Goal: Entertainment & Leisure: Consume media (video, audio)

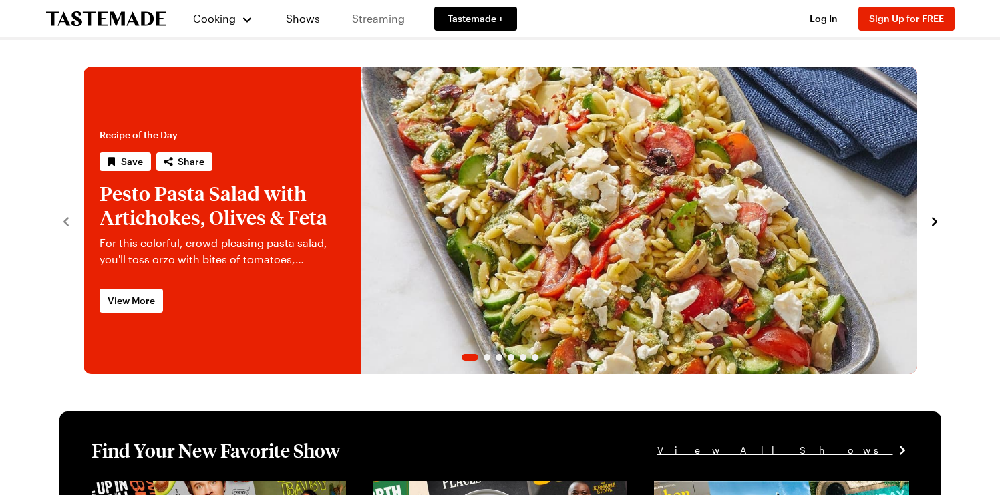
click at [371, 16] on link "Streaming" at bounding box center [378, 18] width 79 height 37
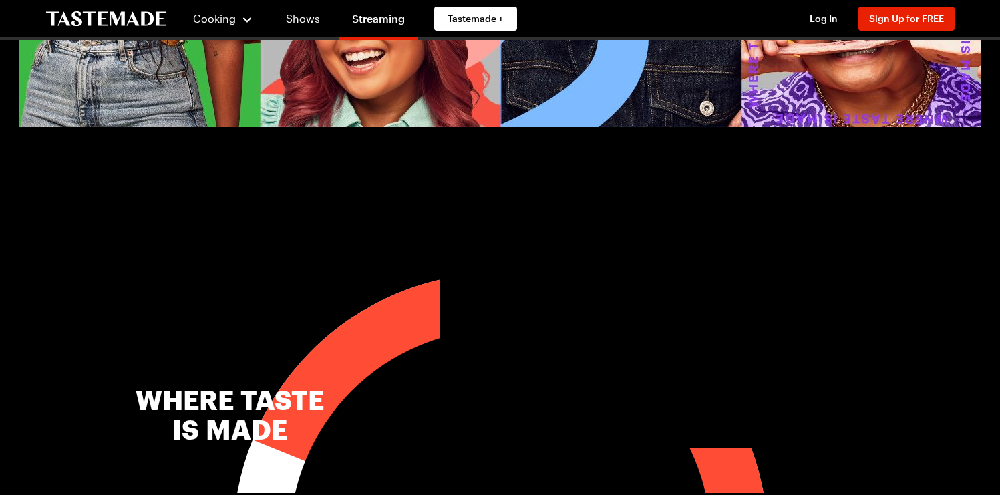
scroll to position [339, 0]
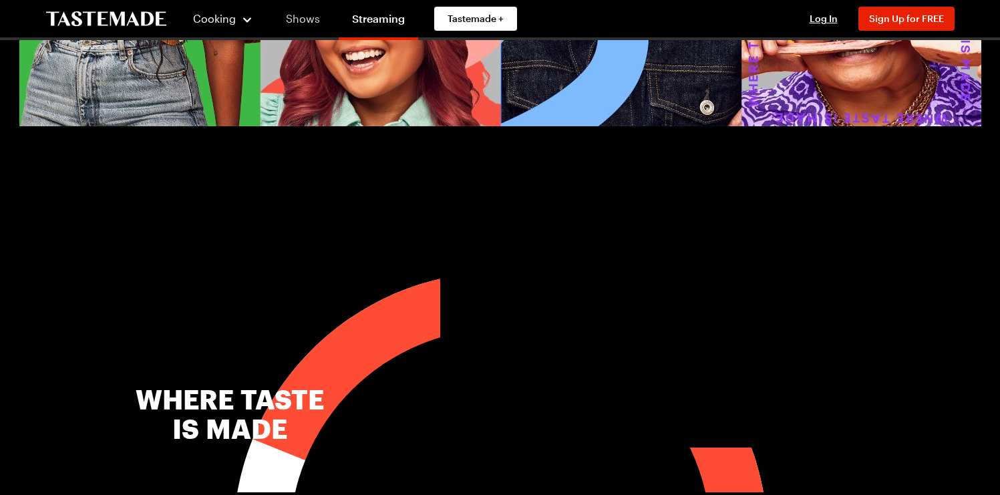
click at [311, 16] on link "Shows" at bounding box center [302, 18] width 61 height 37
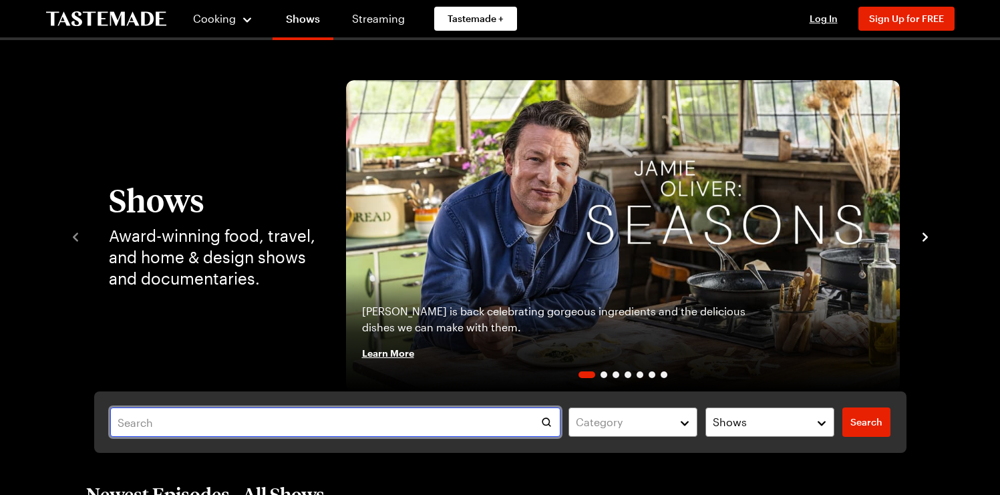
click at [393, 424] on input "text" at bounding box center [335, 421] width 451 height 29
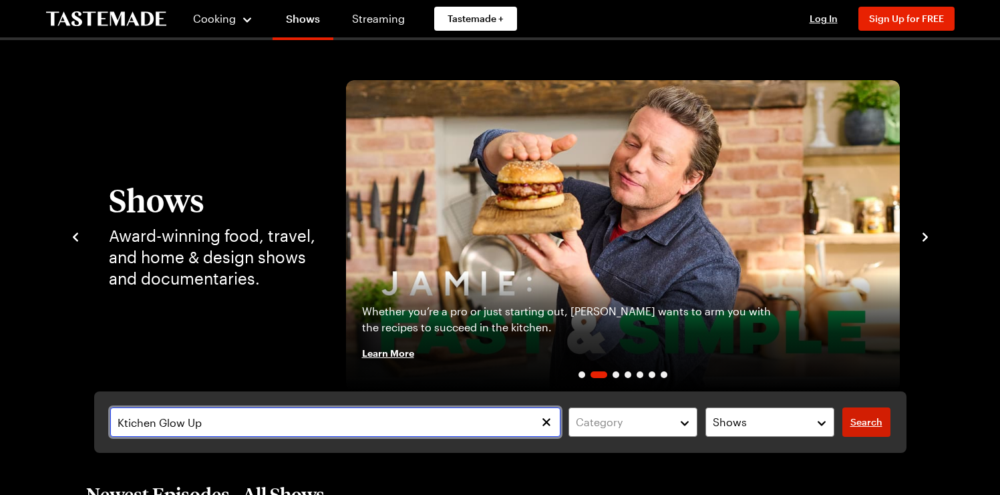
type input "Ktichen Glow Up"
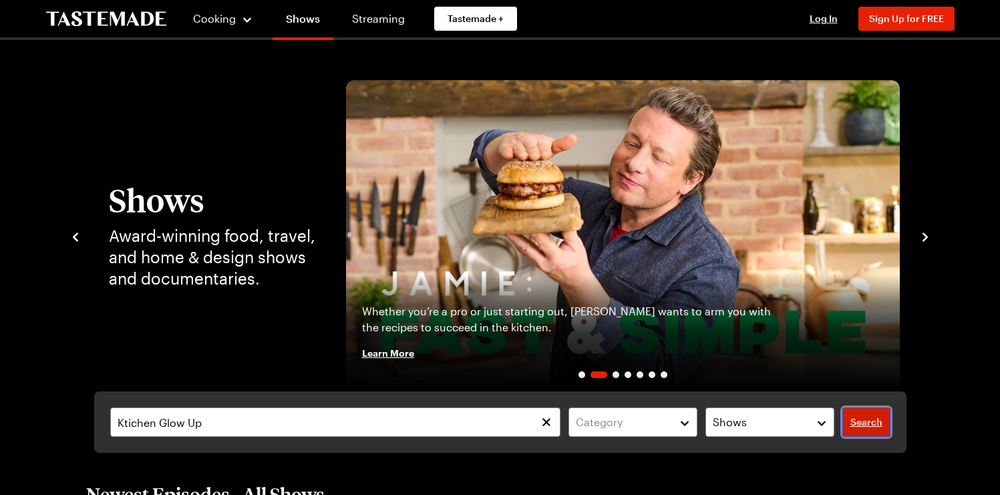
click at [872, 423] on span "Search" at bounding box center [866, 421] width 32 height 13
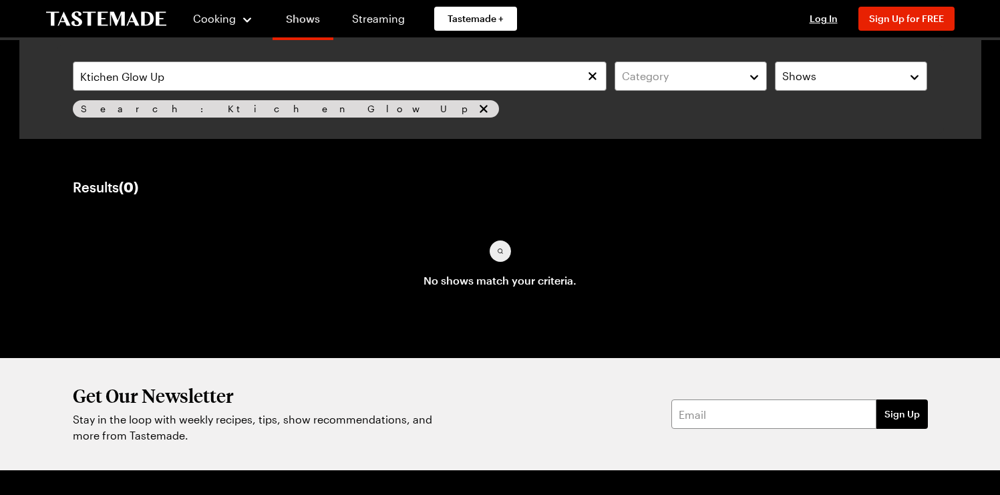
click at [303, 21] on link "Shows" at bounding box center [302, 21] width 61 height 37
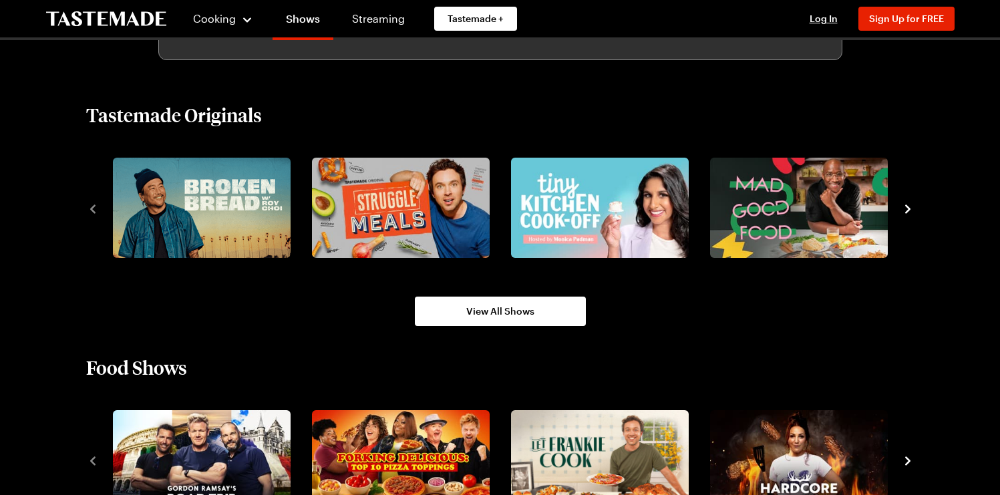
scroll to position [921, 0]
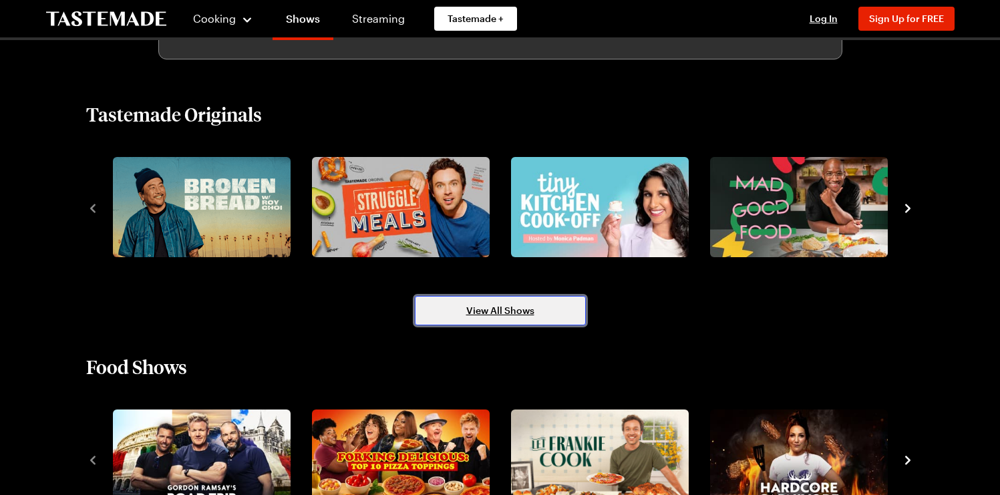
click at [538, 318] on link "View All Shows" at bounding box center [500, 310] width 171 height 29
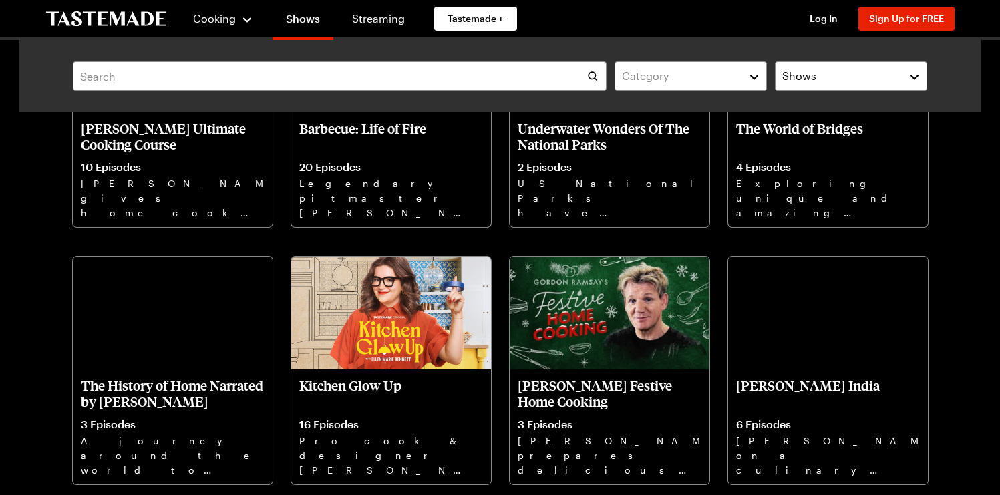
scroll to position [1753, 0]
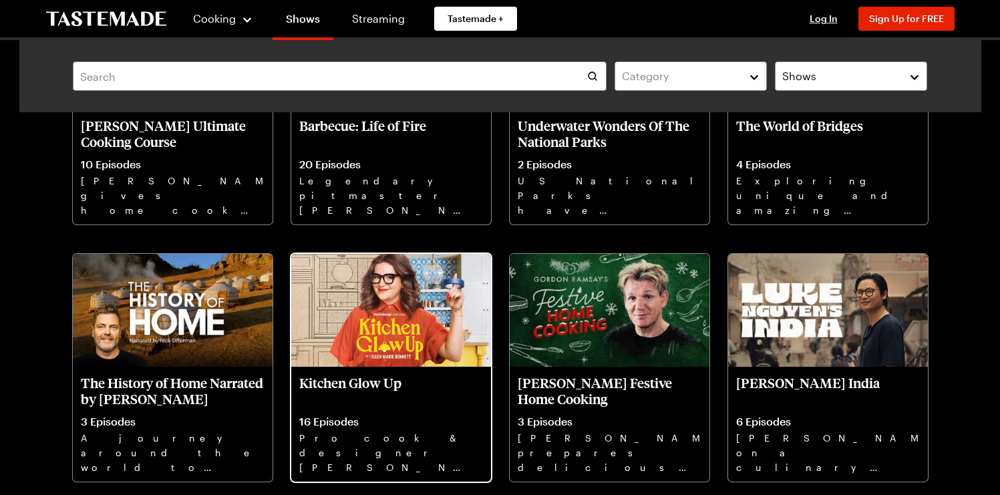
click at [363, 386] on p "Kitchen Glow Up" at bounding box center [391, 391] width 184 height 32
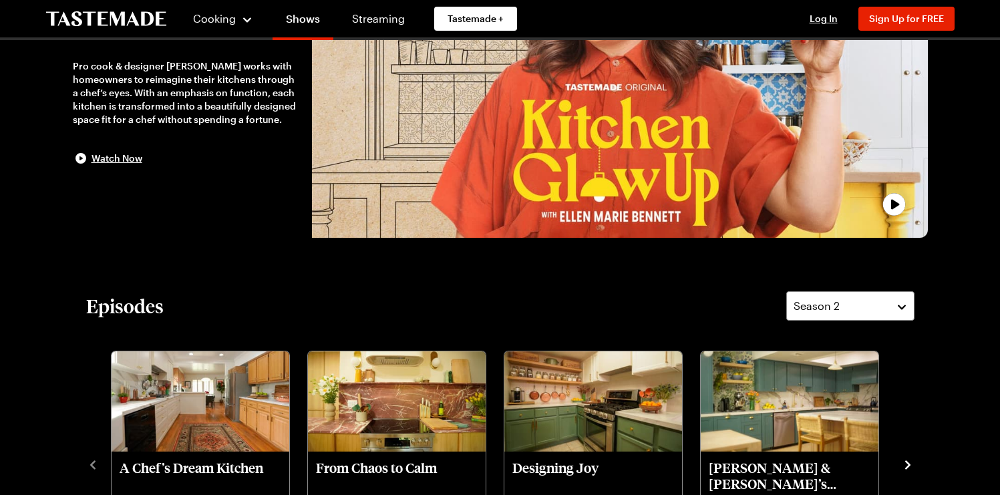
scroll to position [170, 0]
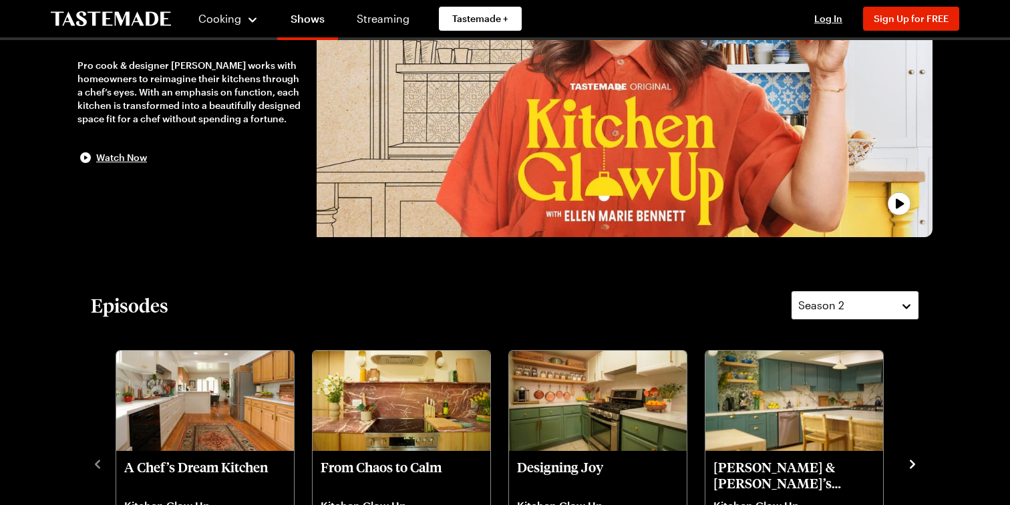
click at [901, 305] on button "Season 2" at bounding box center [855, 305] width 128 height 29
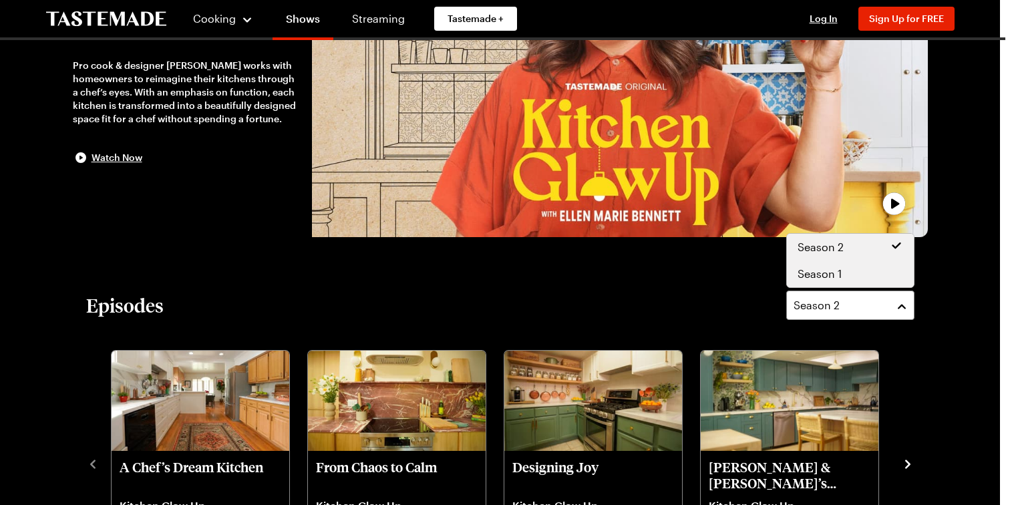
click at [879, 270] on div "Season 1" at bounding box center [850, 274] width 106 height 16
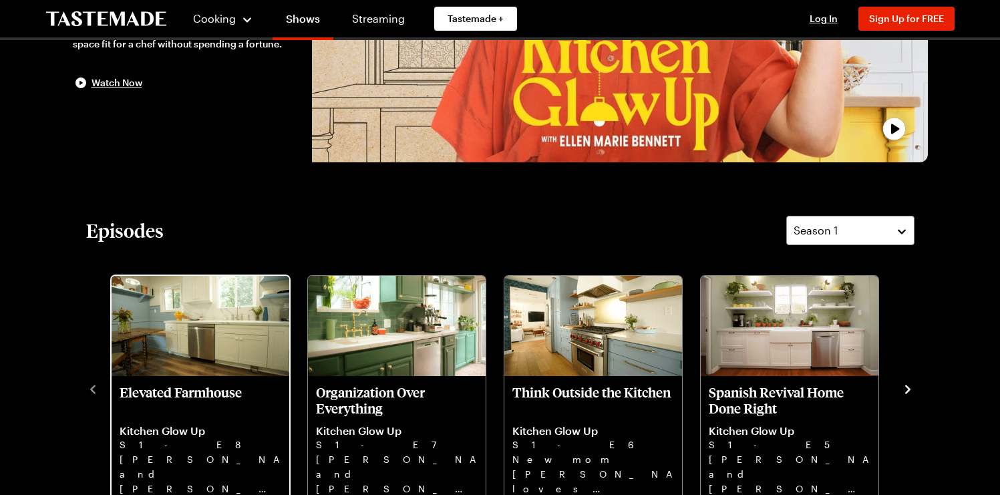
scroll to position [246, 0]
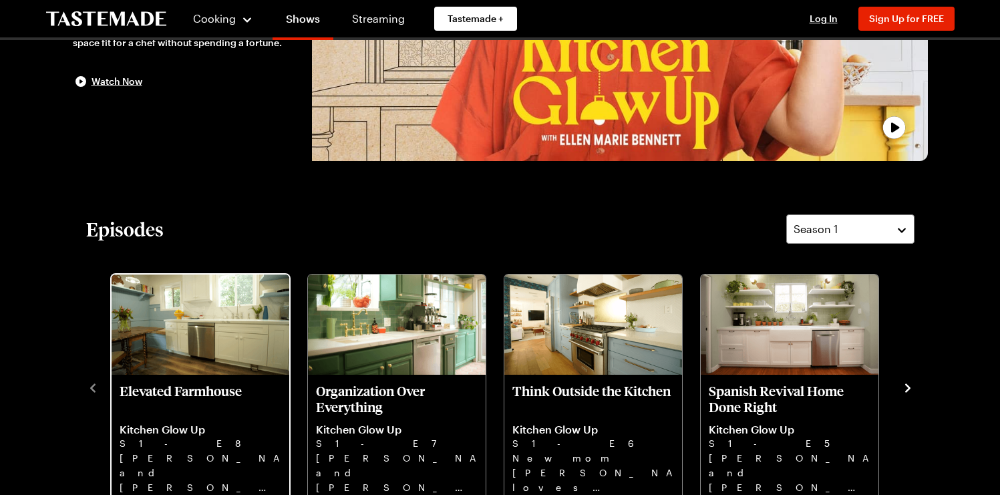
click at [208, 395] on p "Elevated Farmhouse" at bounding box center [201, 399] width 162 height 32
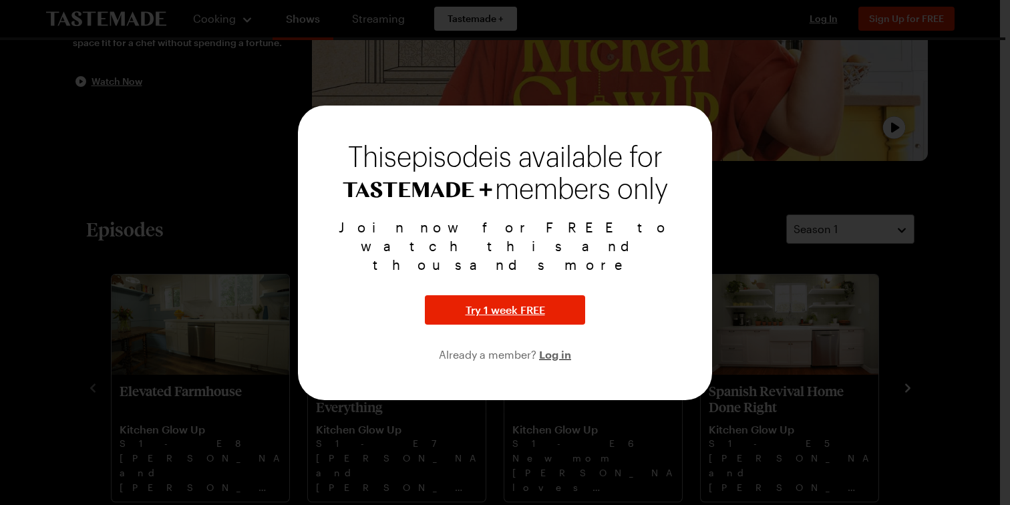
click at [763, 252] on div at bounding box center [505, 252] width 1010 height 505
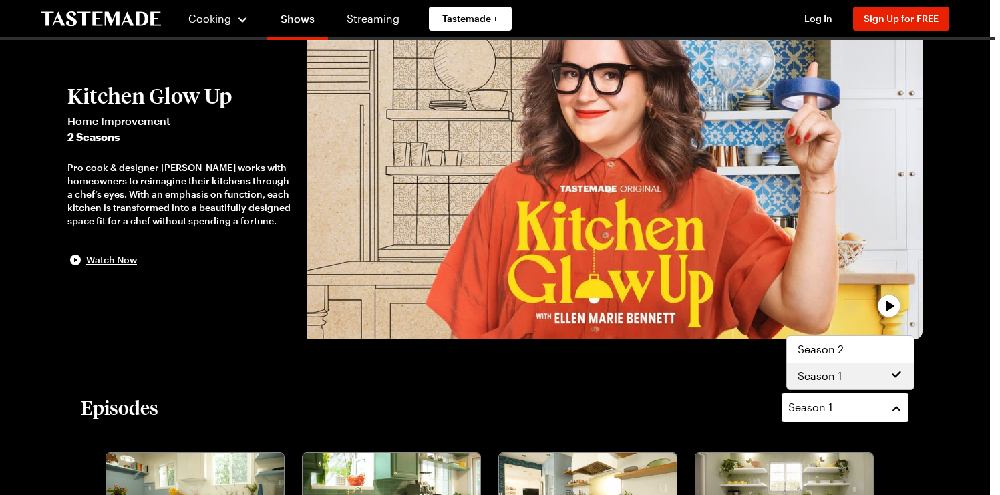
scroll to position [68, 0]
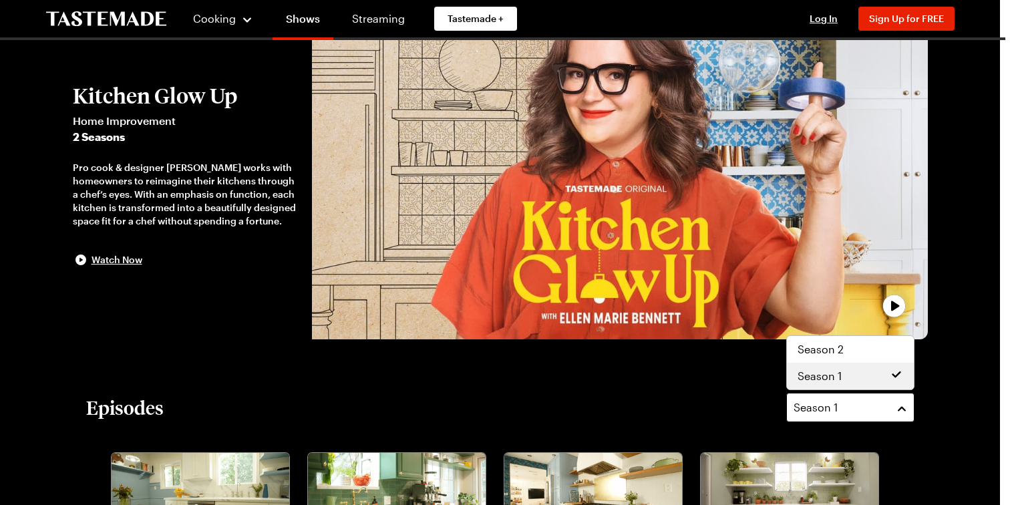
click at [899, 409] on button "Season 1" at bounding box center [850, 407] width 128 height 29
click at [855, 349] on div "Season 2" at bounding box center [850, 349] width 106 height 16
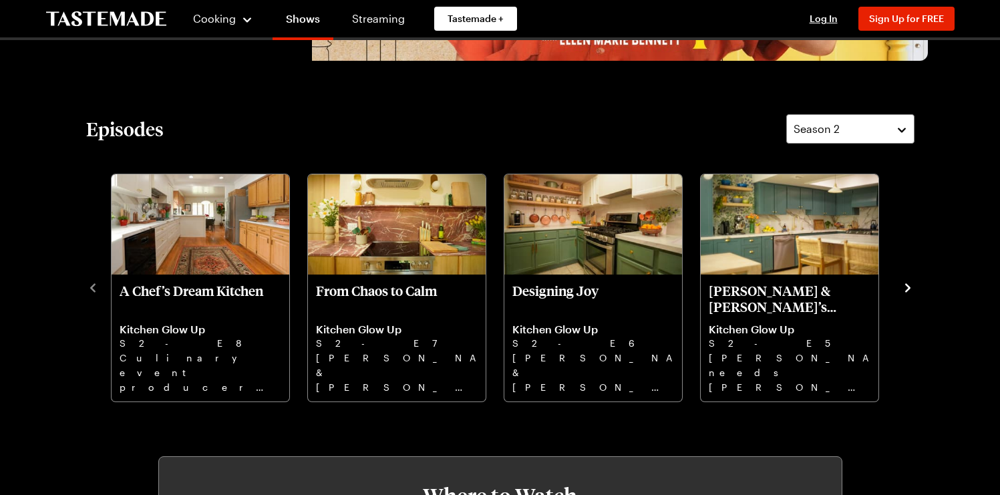
scroll to position [356, 0]
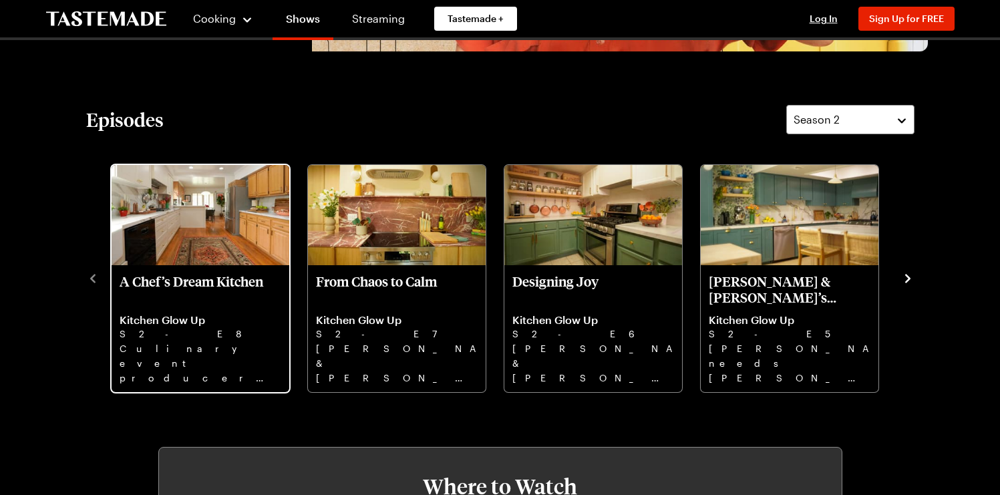
click at [202, 327] on p "S2 - E8" at bounding box center [201, 334] width 162 height 15
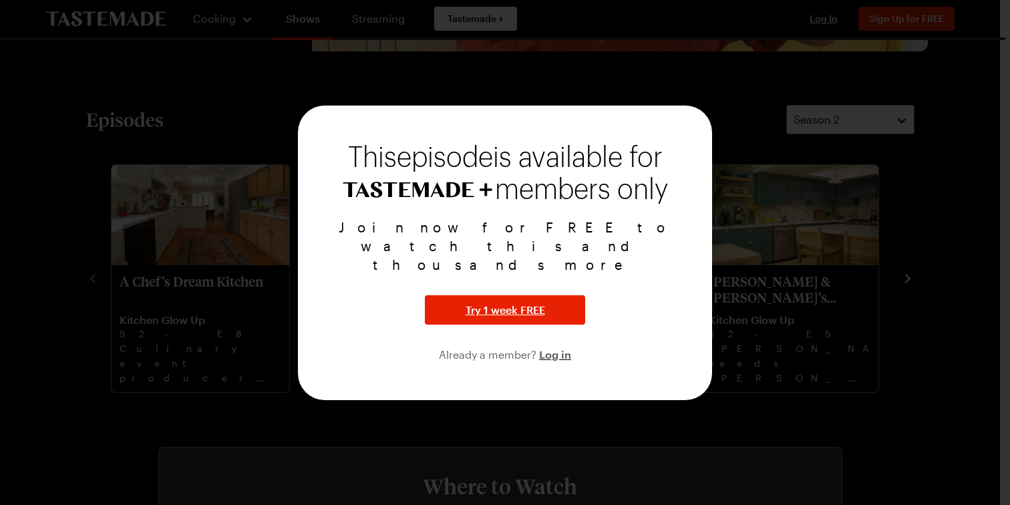
click at [855, 178] on div at bounding box center [505, 252] width 1010 height 505
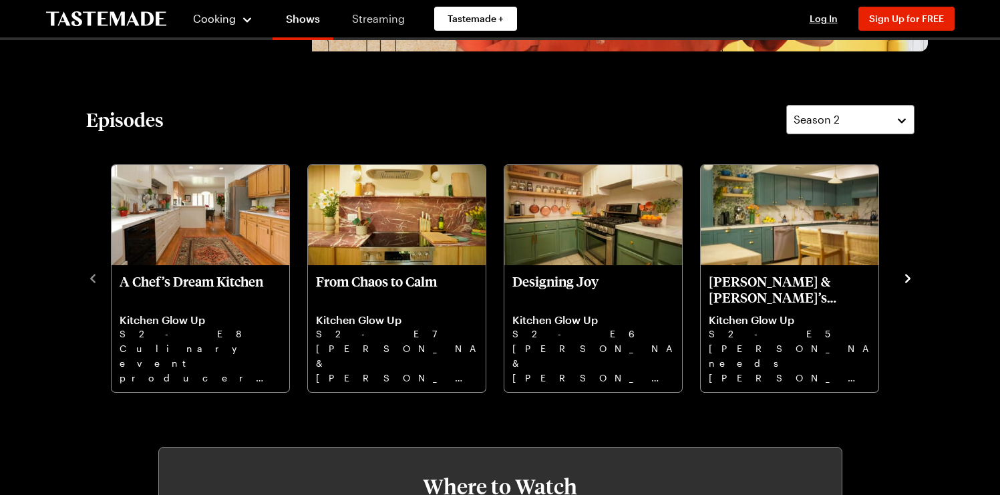
click at [379, 17] on link "Streaming" at bounding box center [378, 18] width 79 height 37
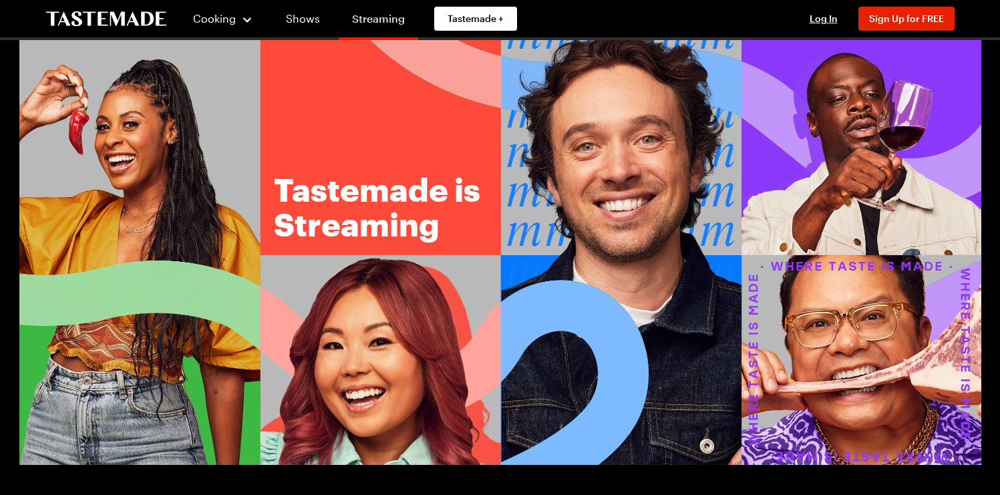
click at [353, 18] on link "Streaming" at bounding box center [378, 21] width 79 height 37
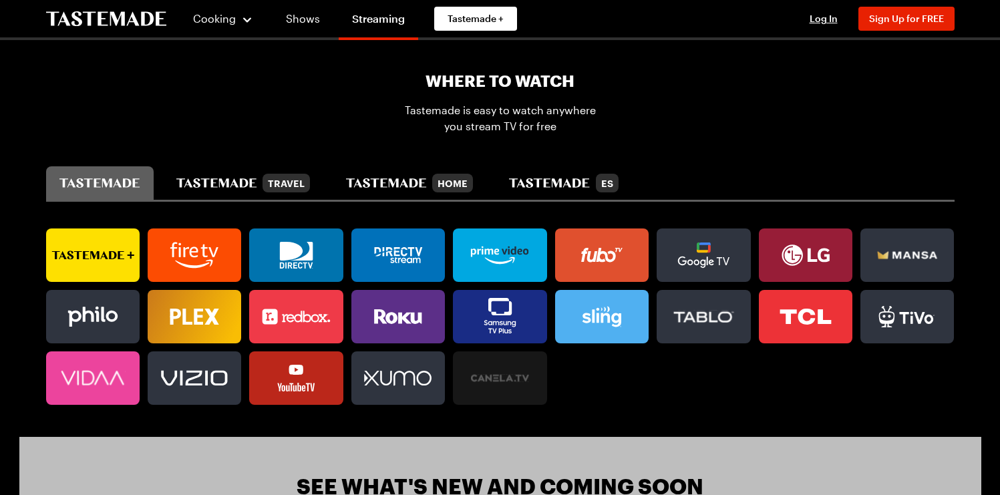
scroll to position [793, 0]
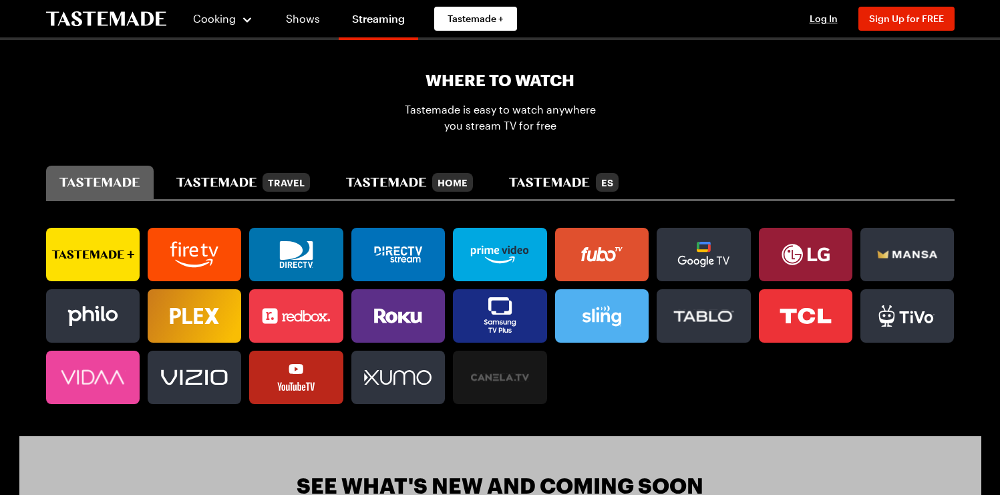
click at [383, 320] on icon at bounding box center [380, 316] width 13 height 15
